Goal: Task Accomplishment & Management: Use online tool/utility

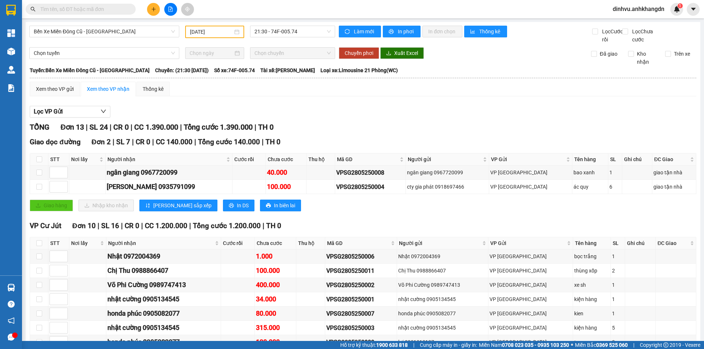
click at [224, 33] on input "[DATE]" at bounding box center [211, 32] width 43 height 8
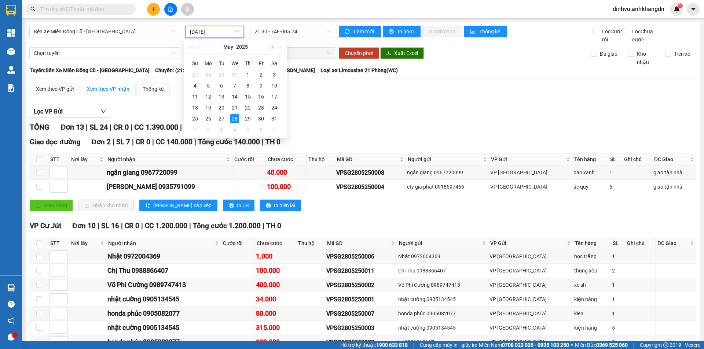
click at [272, 49] on button "button" at bounding box center [271, 47] width 8 height 15
click at [272, 48] on button "button" at bounding box center [271, 47] width 8 height 15
click at [249, 97] on div "14" at bounding box center [247, 96] width 9 height 9
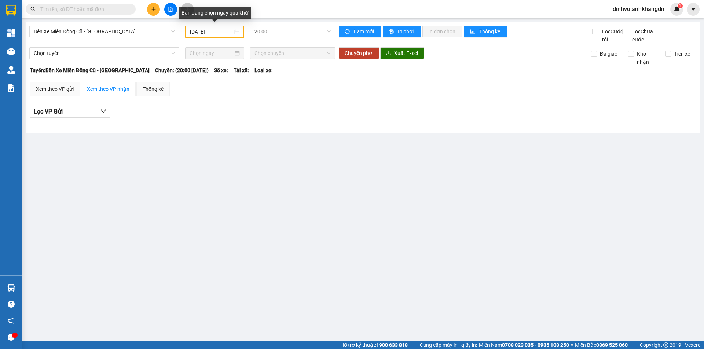
click at [237, 33] on div "[DATE]" at bounding box center [215, 32] width 50 height 8
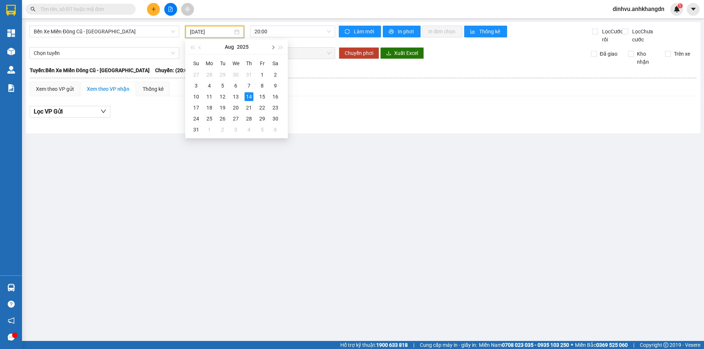
click at [275, 48] on button "button" at bounding box center [272, 47] width 8 height 15
click at [195, 96] on div "14" at bounding box center [196, 96] width 9 height 9
type input "[DATE]"
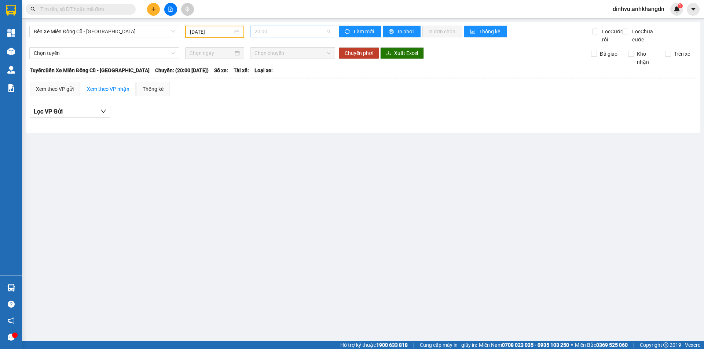
click at [301, 32] on span "20:00" at bounding box center [292, 31] width 76 height 11
click at [285, 69] on div "21:30 - 74F-005.74" at bounding box center [282, 70] width 57 height 8
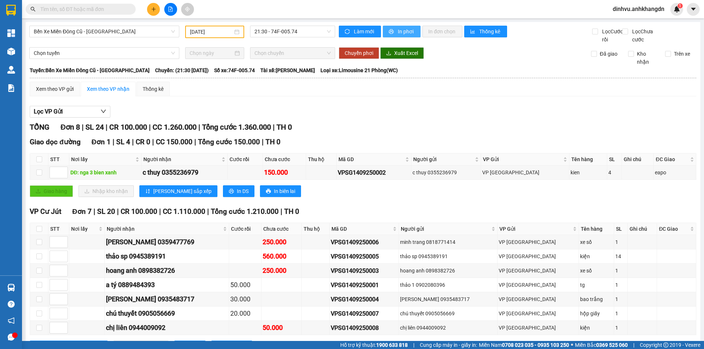
click at [406, 30] on span "In phơi" at bounding box center [406, 32] width 17 height 8
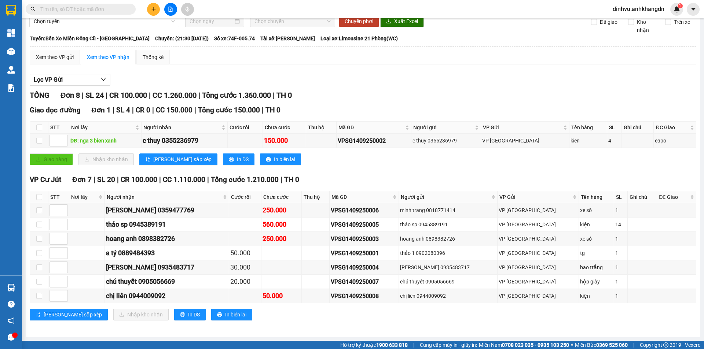
scroll to position [40, 0]
